Goal: Task Accomplishment & Management: Manage account settings

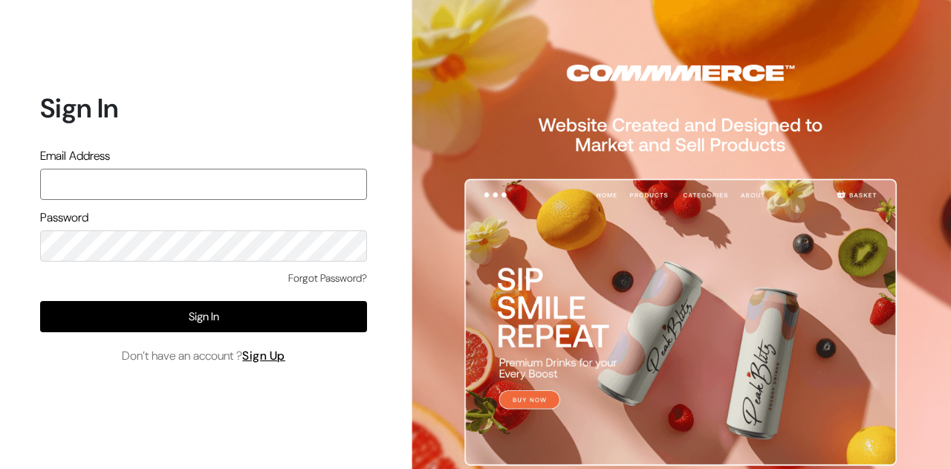
click at [232, 182] on input "text" at bounding box center [203, 184] width 327 height 31
type input "anshdwivedi4511@gamil.com"
click at [338, 278] on link "Forgot Password?" at bounding box center [327, 278] width 79 height 16
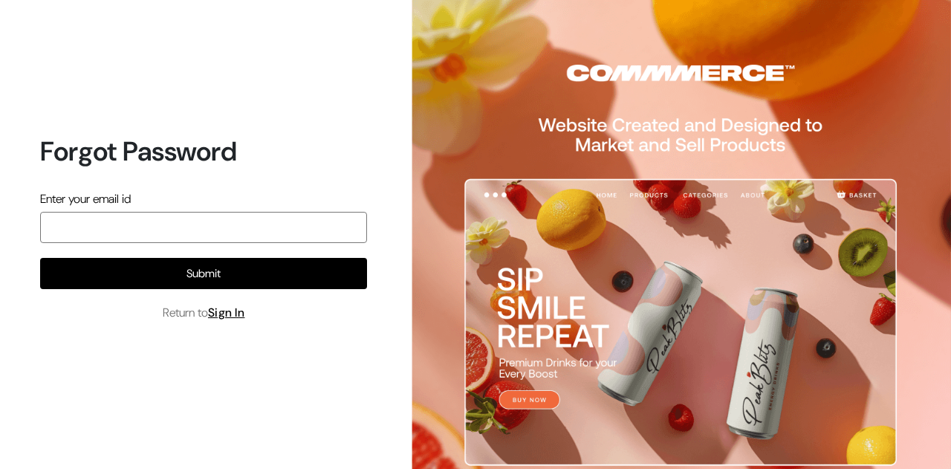
click at [196, 218] on input "email" at bounding box center [203, 227] width 327 height 31
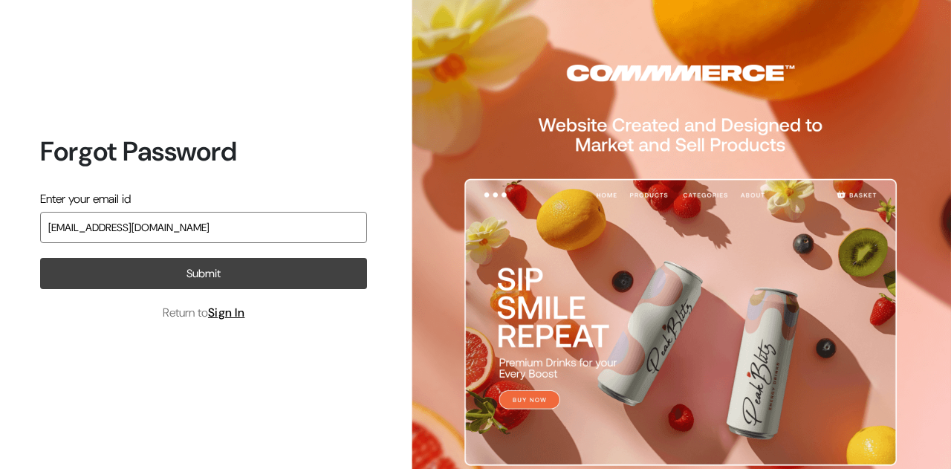
type input "[EMAIL_ADDRESS][DOMAIN_NAME]"
click at [192, 276] on button "Submit" at bounding box center [203, 273] width 327 height 31
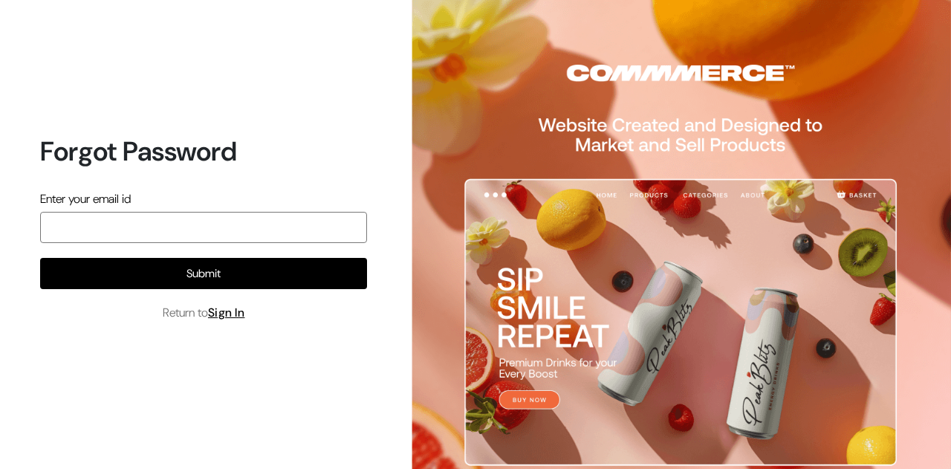
click at [142, 224] on input "email" at bounding box center [203, 227] width 327 height 31
click at [240, 310] on link "Sign In" at bounding box center [226, 312] width 37 height 16
click at [229, 232] on input "email" at bounding box center [203, 227] width 327 height 31
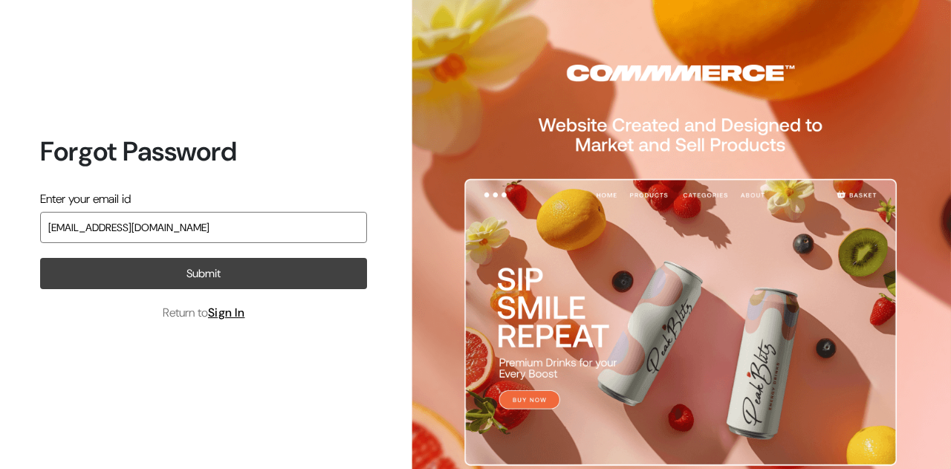
type input "[EMAIL_ADDRESS][DOMAIN_NAME]"
click at [211, 268] on button "Submit" at bounding box center [203, 273] width 327 height 31
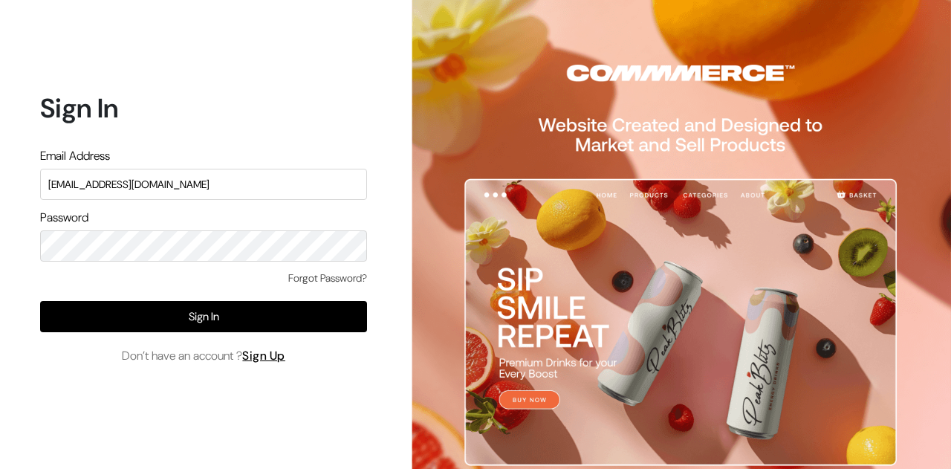
type input "[EMAIL_ADDRESS][DOMAIN_NAME]"
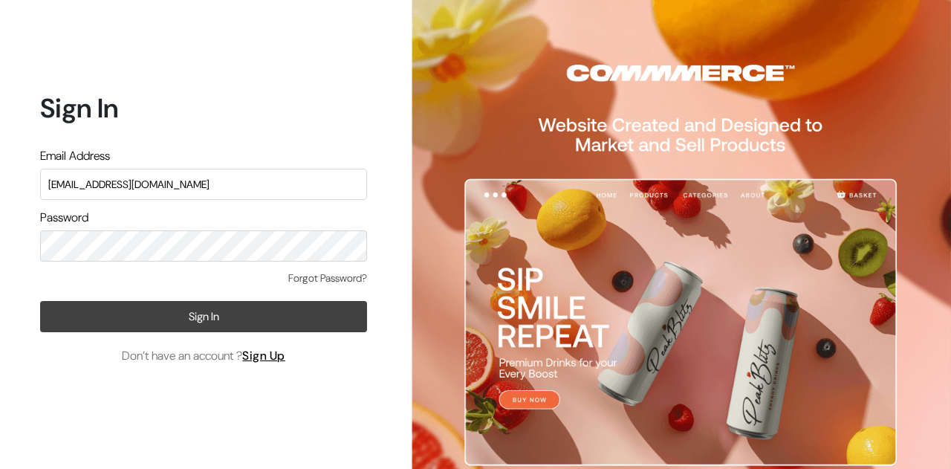
click at [194, 319] on button "Sign In" at bounding box center [203, 316] width 327 height 31
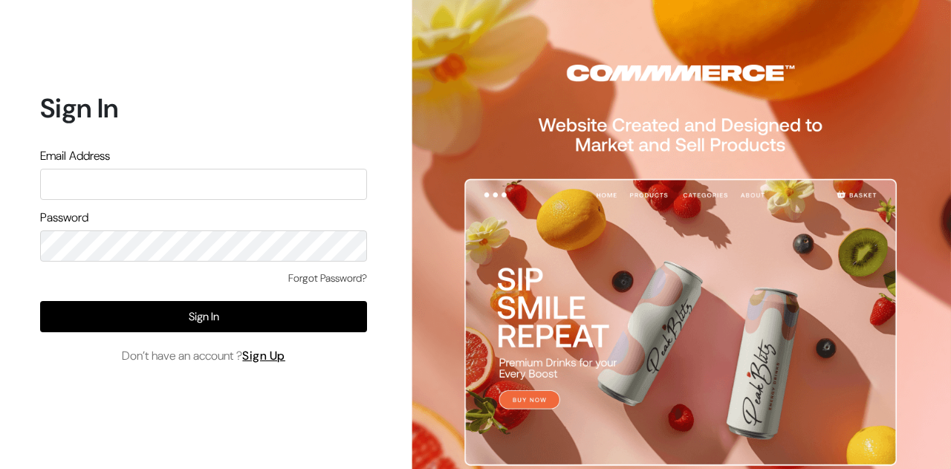
click at [283, 186] on input "text" at bounding box center [203, 184] width 327 height 31
type input "[EMAIL_ADDRESS][DOMAIN_NAME]"
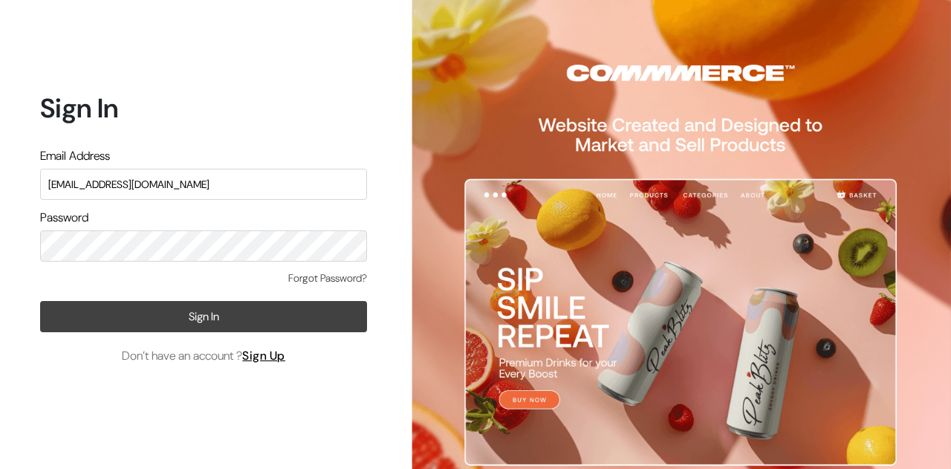
click at [181, 323] on button "Sign In" at bounding box center [203, 316] width 327 height 31
